Goal: Information Seeking & Learning: Learn about a topic

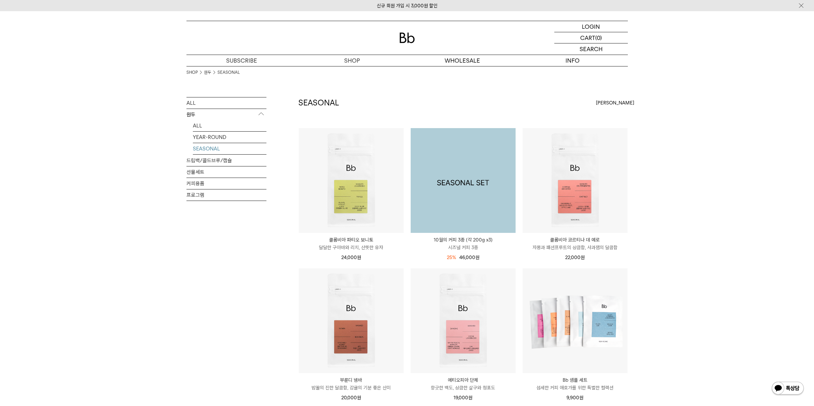
click at [473, 200] on img at bounding box center [462, 180] width 105 height 105
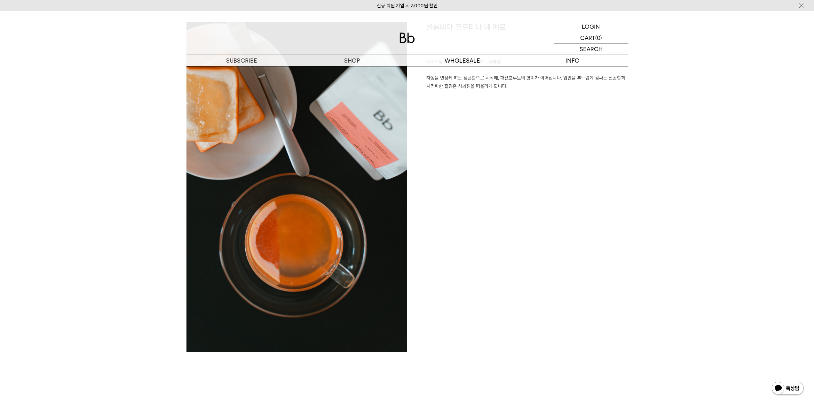
scroll to position [1375, 0]
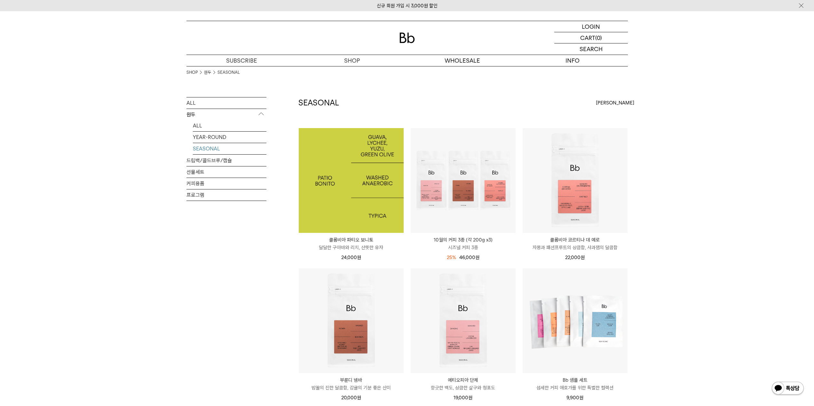
click at [338, 182] on img at bounding box center [351, 180] width 105 height 105
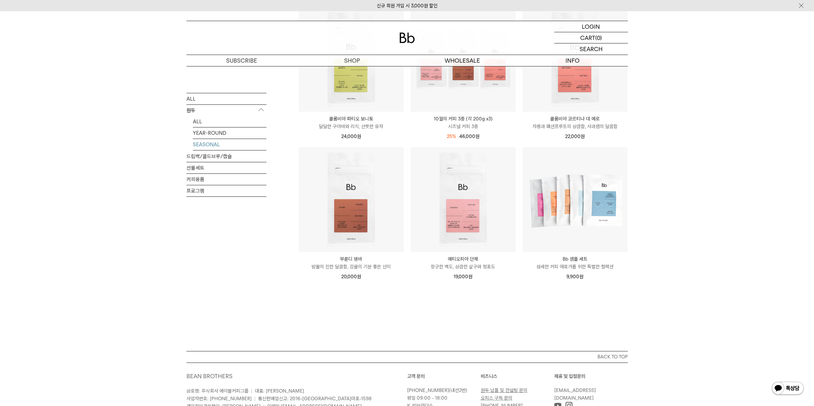
scroll to position [60, 0]
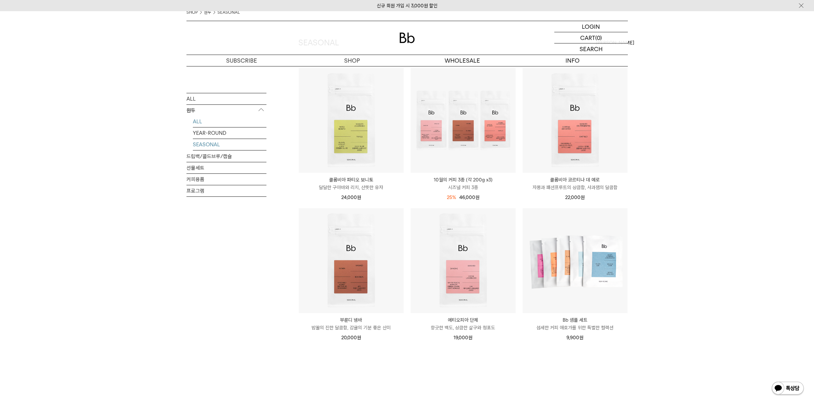
click at [198, 121] on link "ALL" at bounding box center [230, 121] width 74 height 11
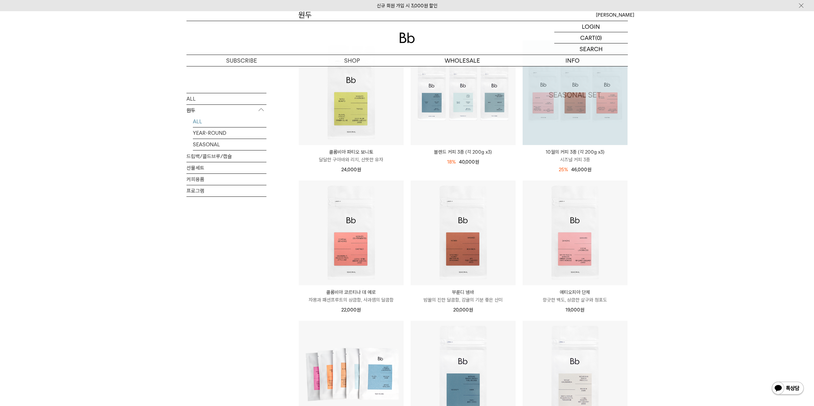
scroll to position [64, 0]
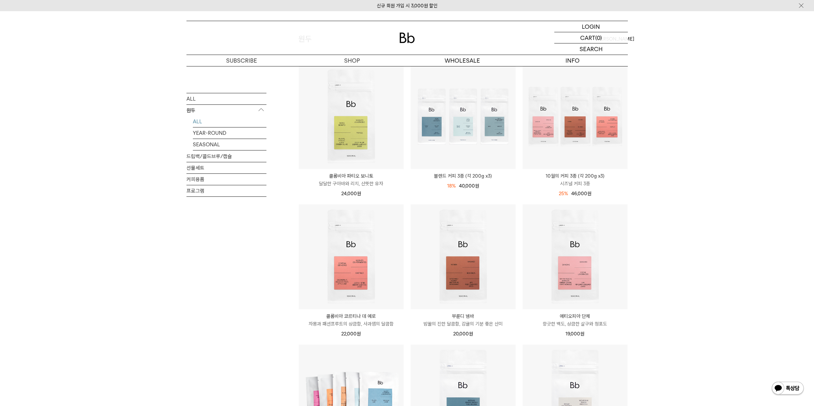
click at [733, 258] on div "SHOP 원두 ALL 원두 ALL YEAR-ROUND SEASONAL 드립백/콜드브루/캡슐 선물세트 커피용품 프로그램 원두 [PERSON_NA…" at bounding box center [407, 345] width 814 height 687
click at [192, 372] on div "ALL 원두 ALL YEAR-ROUND SEASONAL 드립백/콜드브루/캡슐 선물세트 커피용품 프로그램" at bounding box center [226, 361] width 80 height 656
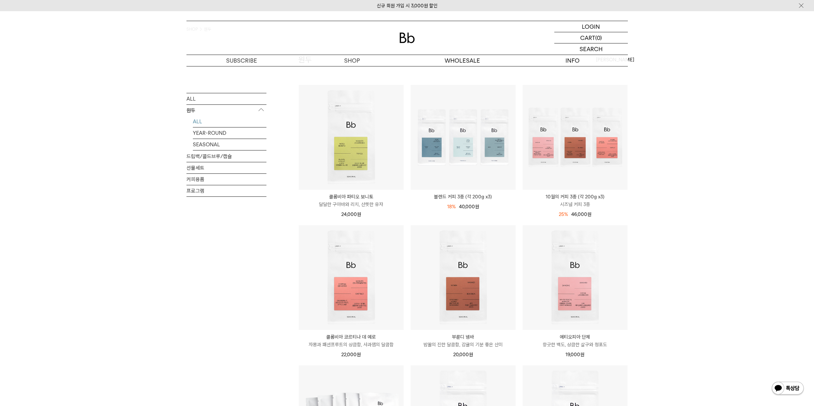
scroll to position [0, 0]
